Goal: Transaction & Acquisition: Purchase product/service

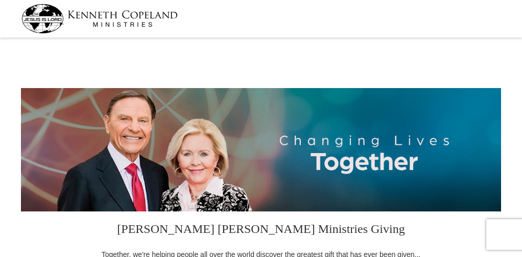
select select "CA"
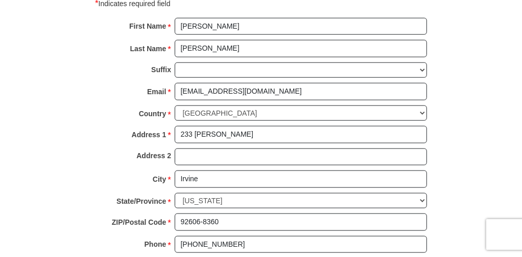
scroll to position [661, 0]
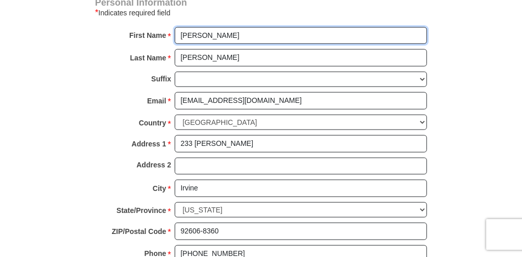
click at [247, 37] on input "[PERSON_NAME]" at bounding box center [301, 35] width 252 height 17
type input "[PERSON_NAME] & [PERSON_NAME]"
drag, startPoint x: 526, startPoint y: 98, endPoint x: 527, endPoint y: 126, distance: 28.7
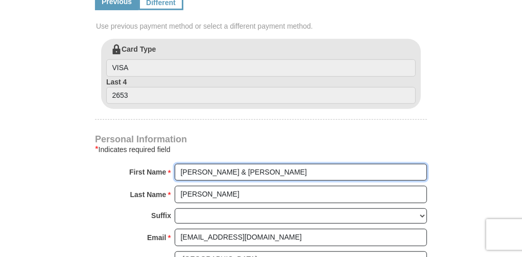
scroll to position [546, 0]
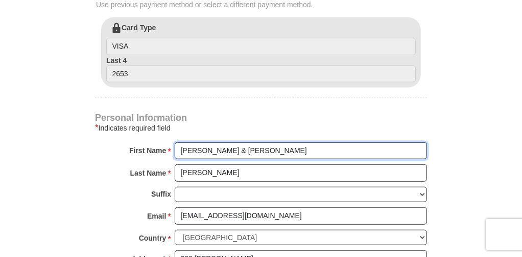
drag, startPoint x: 526, startPoint y: 98, endPoint x: 523, endPoint y: 105, distance: 7.6
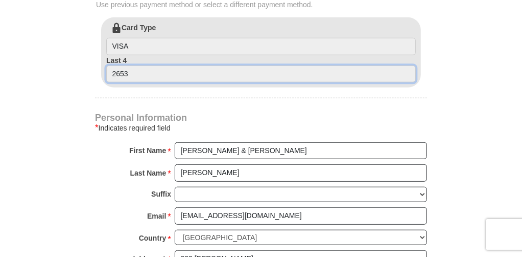
click at [290, 70] on input "2653" at bounding box center [261, 73] width 310 height 17
click at [254, 76] on input "2653" at bounding box center [261, 73] width 310 height 17
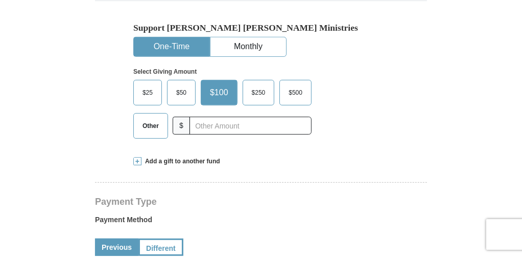
scroll to position [310, 0]
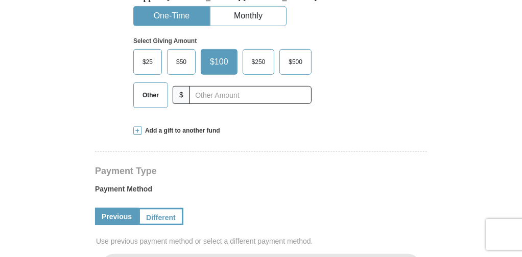
click at [176, 55] on span "$50" at bounding box center [181, 61] width 20 height 15
click at [0, 0] on input "$50" at bounding box center [0, 0] width 0 height 0
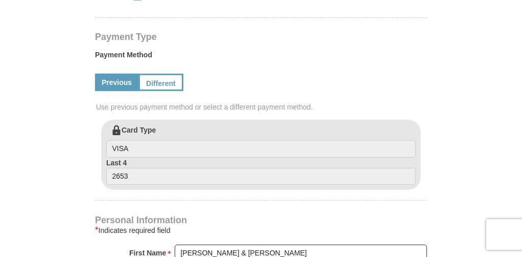
scroll to position [447, 0]
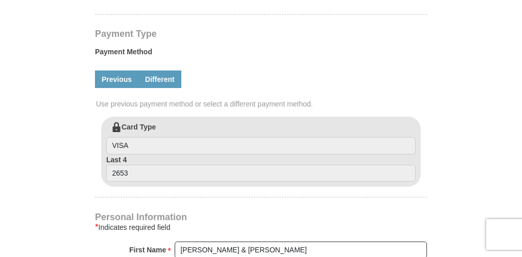
click at [171, 82] on link "Different" at bounding box center [159, 79] width 43 height 17
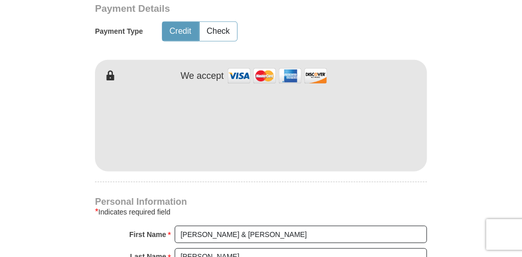
scroll to position [543, 0]
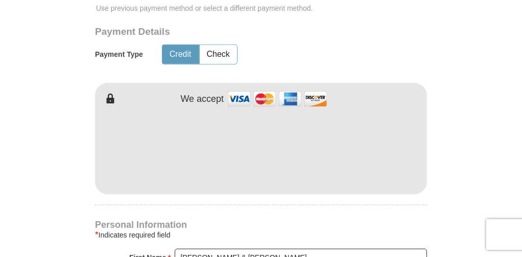
click at [264, 99] on img at bounding box center [277, 99] width 102 height 22
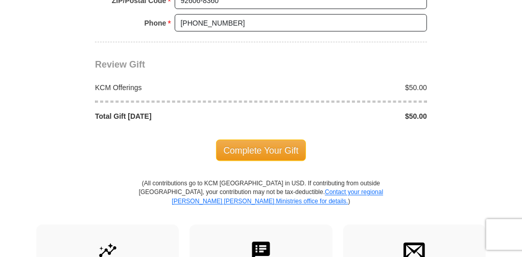
scroll to position [1001, 0]
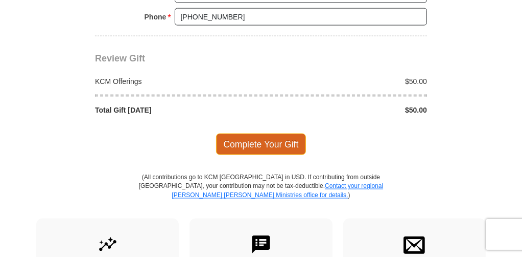
click at [272, 142] on span "Complete Your Gift" at bounding box center [261, 143] width 90 height 21
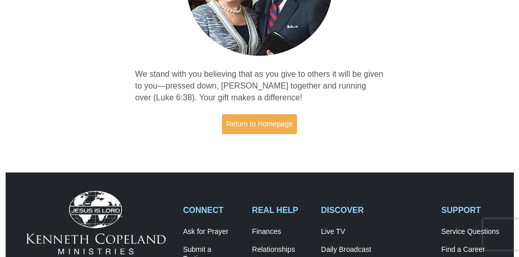
scroll to position [171, 0]
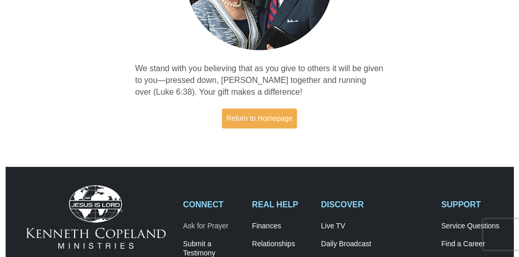
click at [199, 226] on link "Ask for Prayer" at bounding box center [212, 225] width 58 height 9
click at [201, 224] on link "Ask for Prayer" at bounding box center [212, 225] width 58 height 9
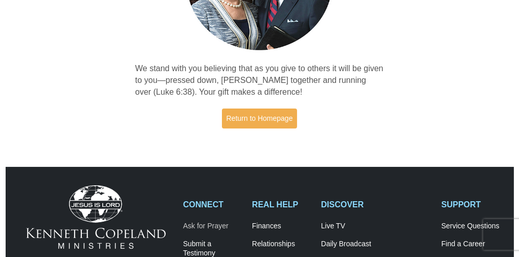
click at [201, 224] on link "Ask for Prayer" at bounding box center [212, 225] width 58 height 9
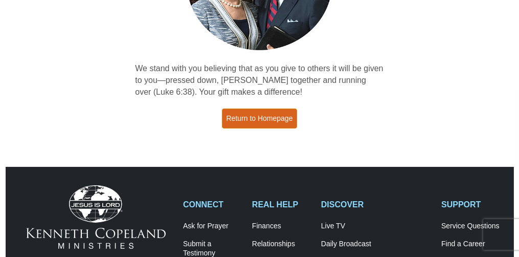
click at [253, 119] on link "Return to Homepage" at bounding box center [260, 118] width 76 height 20
